Goal: Check status: Check status

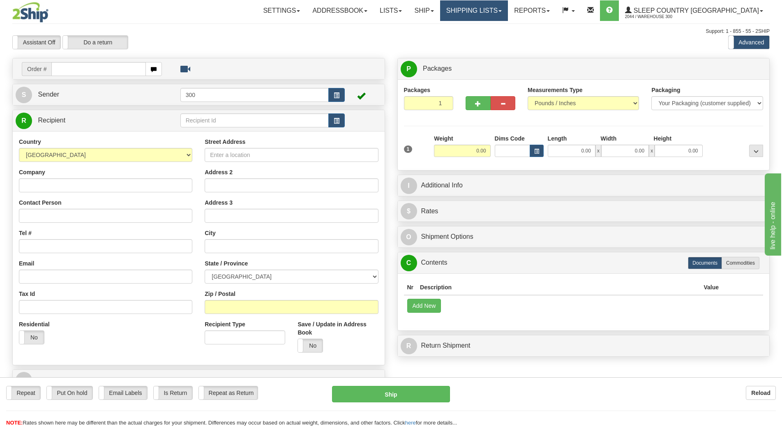
click at [508, 16] on link "Shipping lists" at bounding box center [474, 10] width 68 height 21
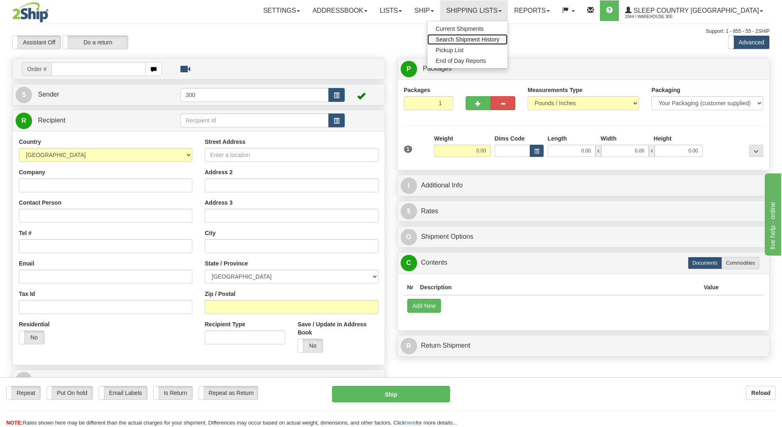
click at [499, 40] on span "Search Shipment History" at bounding box center [467, 39] width 64 height 7
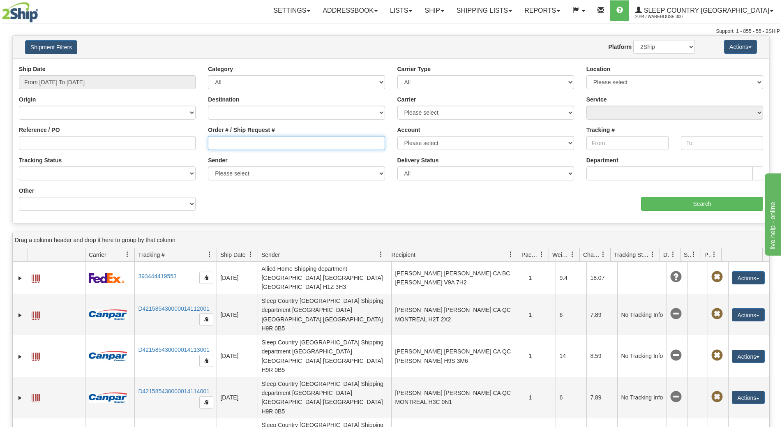
click at [231, 138] on input "Order # / Ship Request #" at bounding box center [296, 143] width 177 height 14
paste input "9002I111959"
type input "9002I111959"
click at [83, 83] on input "From 09/21/2025 To 09/22/2025" at bounding box center [107, 82] width 177 height 14
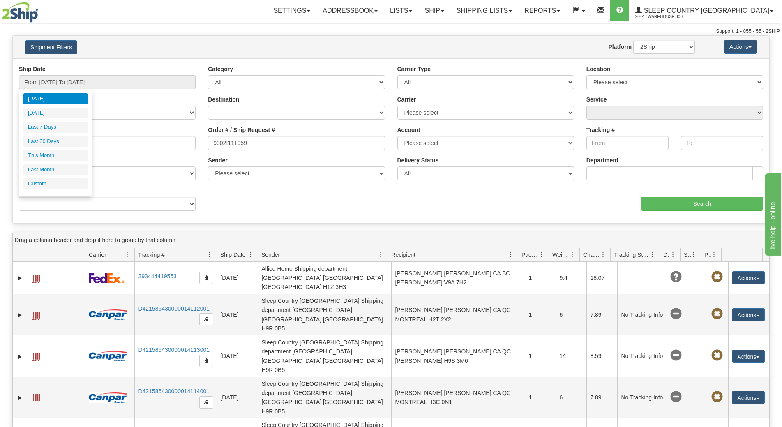
click at [56, 138] on li "Last 30 Days" at bounding box center [56, 141] width 66 height 11
type input "From 08/24/2025 To 09/22/2025"
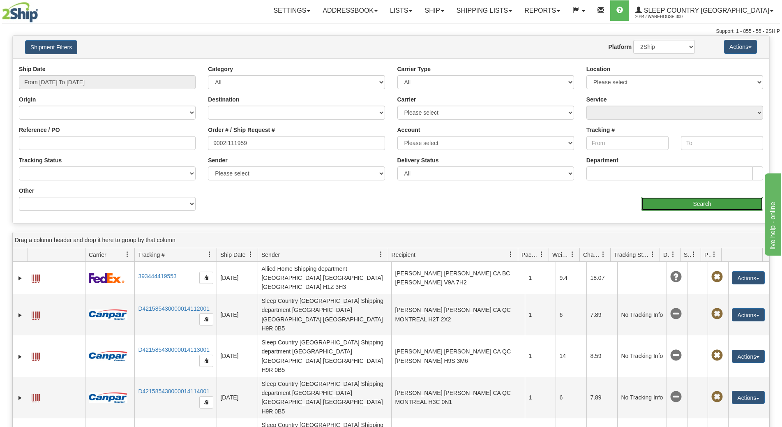
click at [722, 202] on input "Search" at bounding box center [702, 204] width 122 height 14
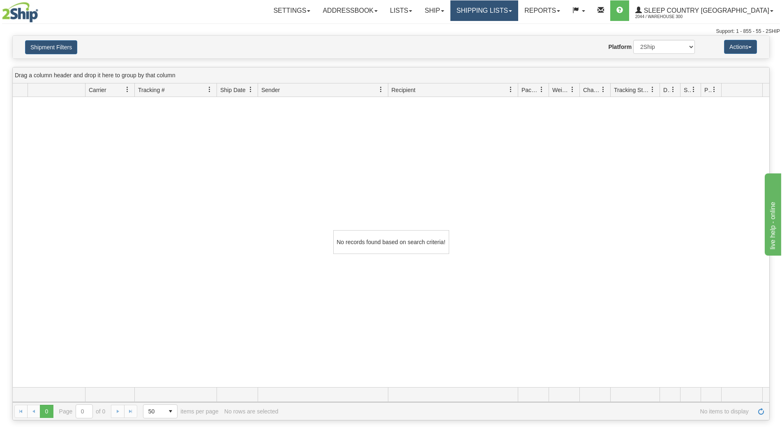
click at [518, 10] on link "Shipping lists" at bounding box center [484, 10] width 68 height 21
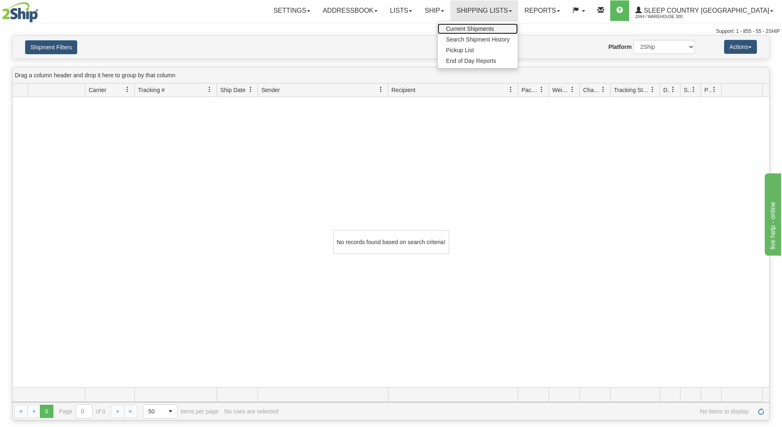
click at [494, 28] on span "Current Shipments" at bounding box center [470, 28] width 48 height 7
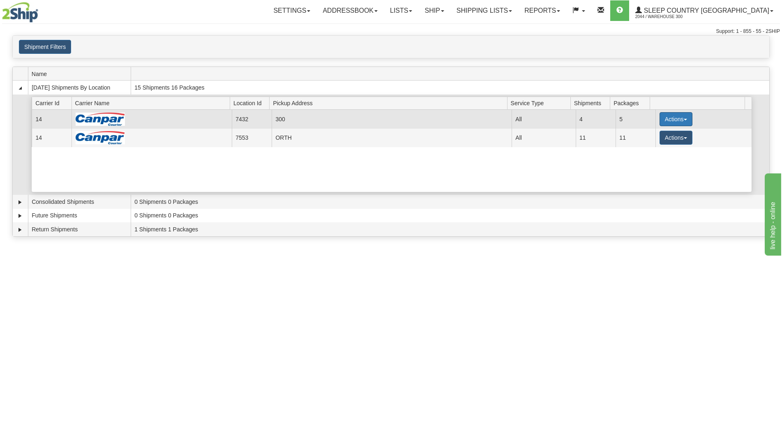
click at [670, 117] on button "Actions" at bounding box center [675, 119] width 33 height 14
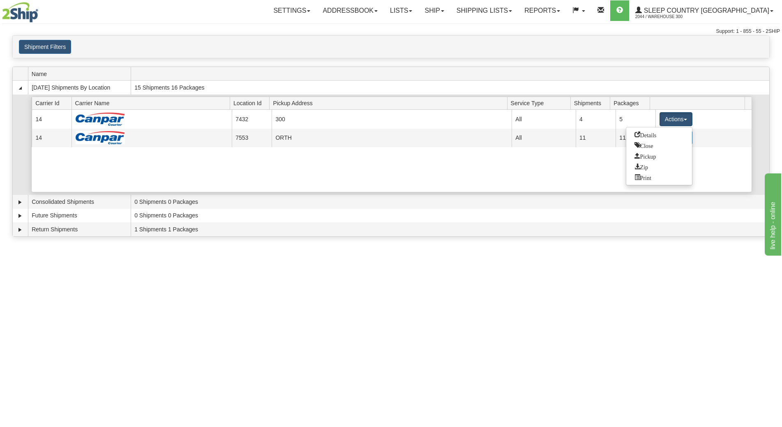
click at [458, 170] on div "Current 14 7432 300 23007 All 4 5 Actions Details Close Pickup Zip Print Curren…" at bounding box center [392, 151] width 720 height 82
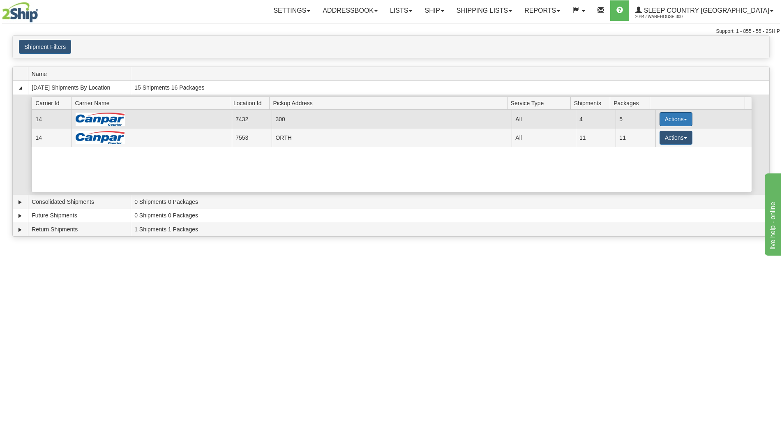
click at [666, 122] on button "Actions" at bounding box center [675, 119] width 33 height 14
click at [649, 136] on span "Details" at bounding box center [645, 134] width 22 height 6
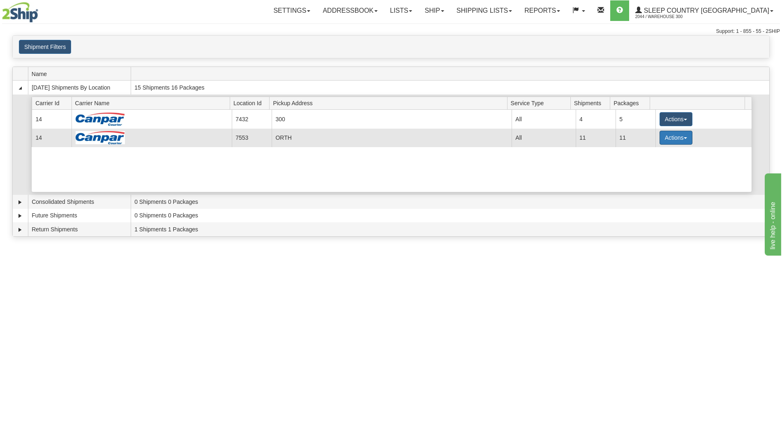
click at [673, 136] on button "Actions" at bounding box center [675, 138] width 33 height 14
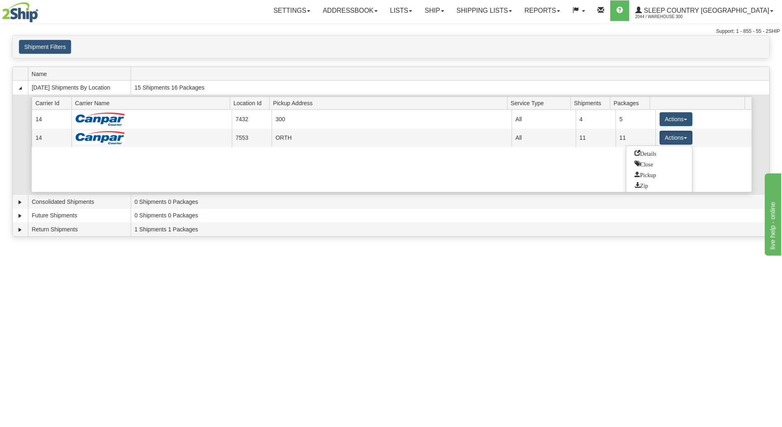
click at [657, 152] on link "Details" at bounding box center [659, 153] width 66 height 11
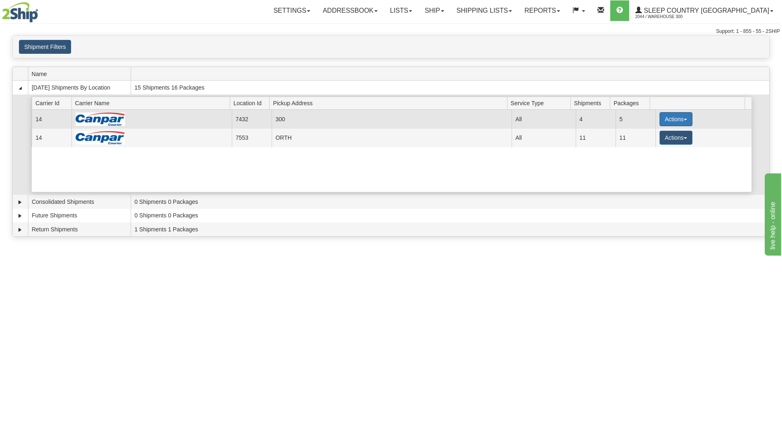
click at [663, 115] on button "Actions" at bounding box center [675, 119] width 33 height 14
click at [647, 132] on span "Details" at bounding box center [645, 134] width 22 height 6
